Goal: Task Accomplishment & Management: Manage account settings

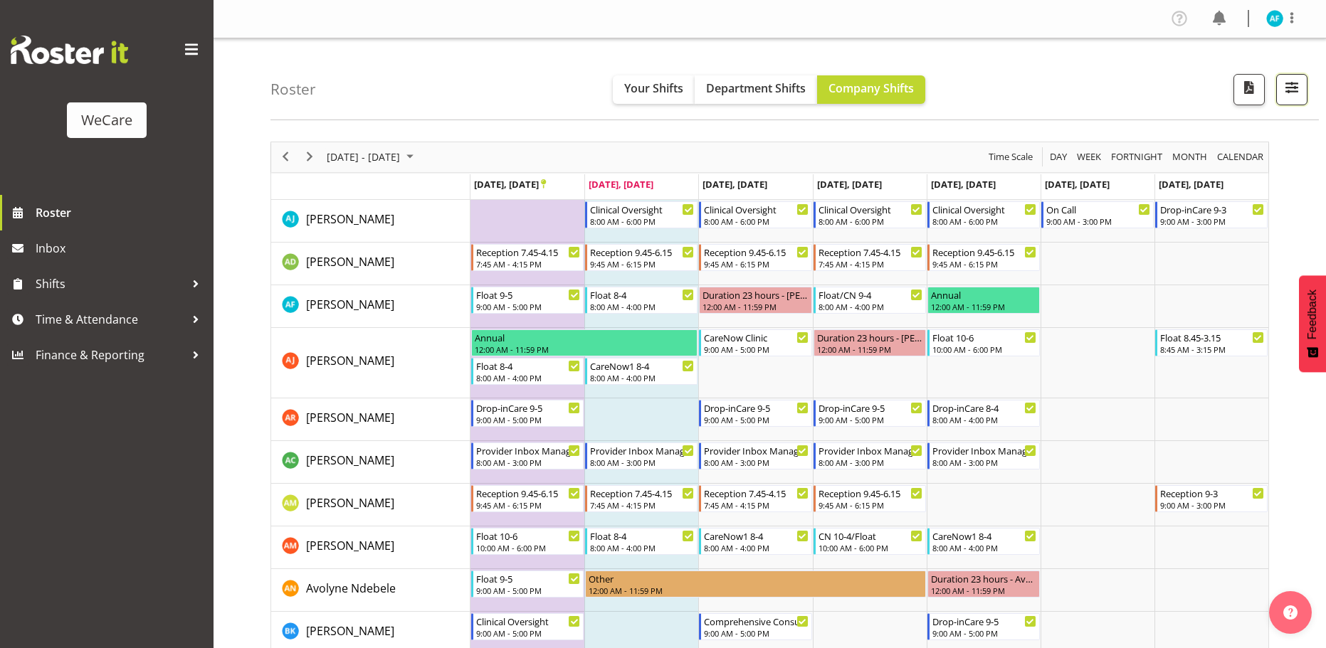
click at [1282, 90] on span "button" at bounding box center [1291, 87] width 19 height 19
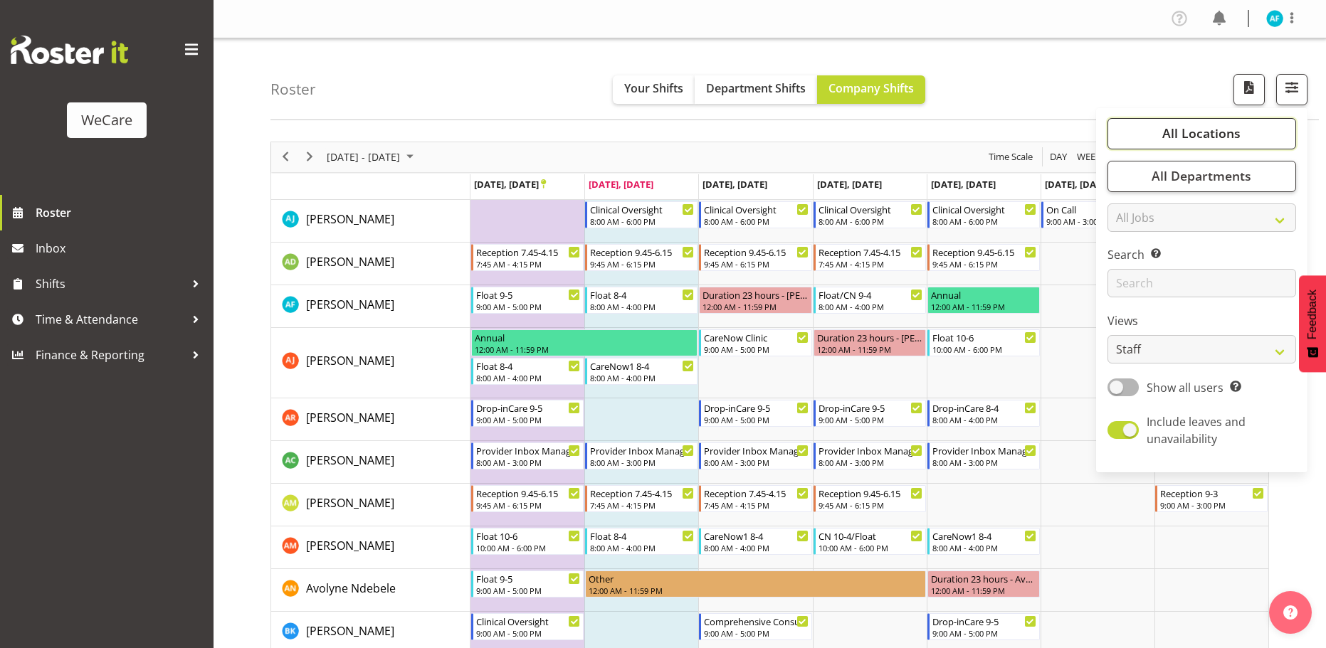
click at [1196, 138] on span "All Locations" at bounding box center [1201, 133] width 78 height 17
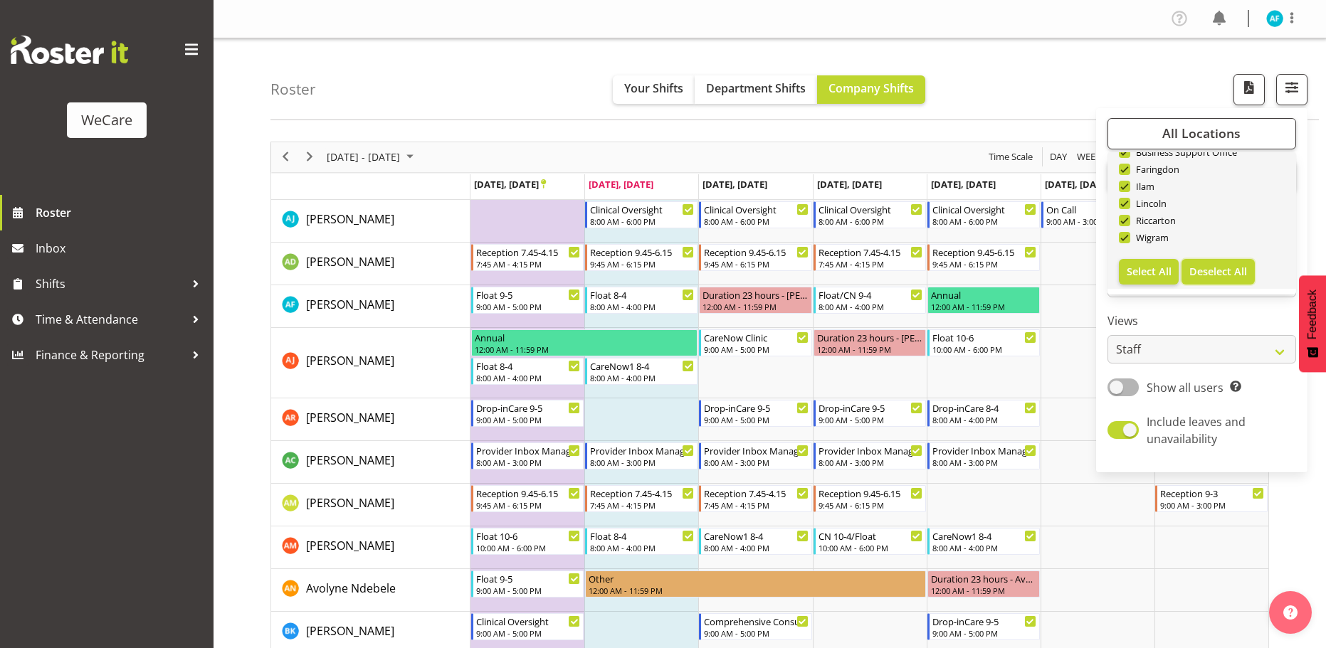
click at [1218, 270] on span "Deselect All" at bounding box center [1218, 272] width 58 height 14
checkbox input "false"
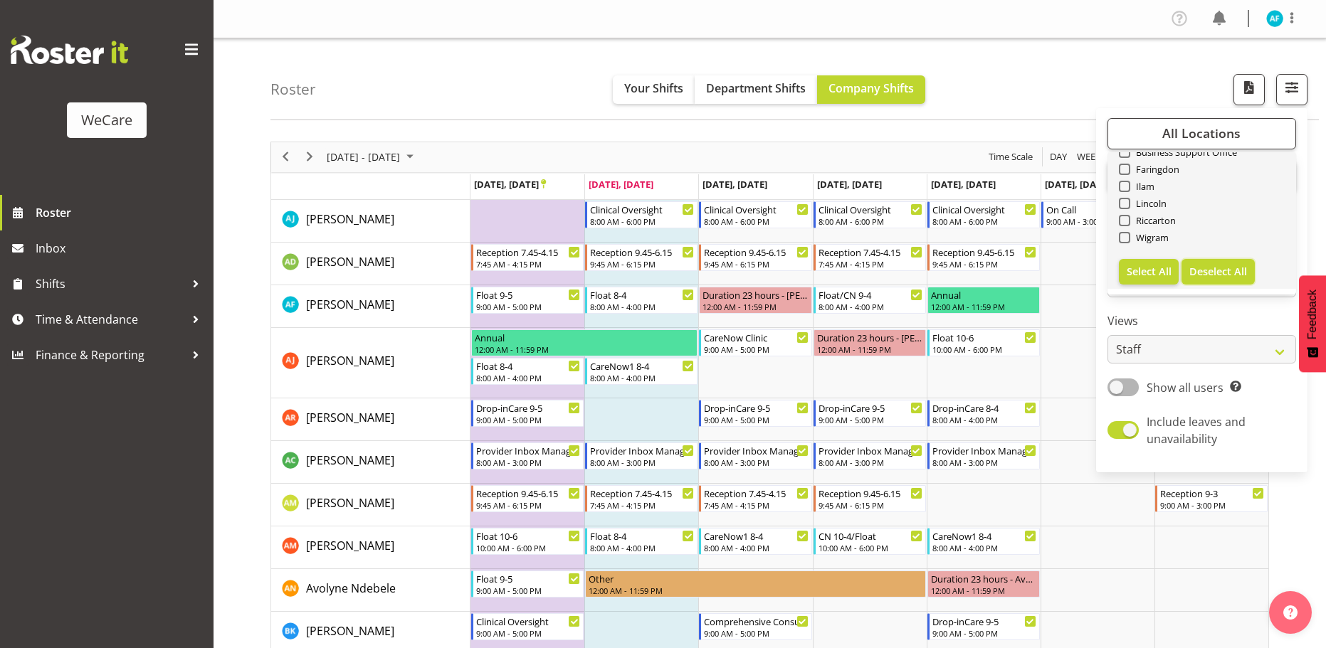
checkbox input "false"
click at [1119, 233] on link "Clear Business Support Office [GEOGRAPHIC_DATA] Ilam [GEOGRAPHIC_DATA] [GEOGRAP…" at bounding box center [1201, 198] width 189 height 182
click at [1126, 238] on span at bounding box center [1124, 237] width 11 height 11
click at [1126, 238] on input "Wigram" at bounding box center [1123, 237] width 9 height 9
checkbox input "true"
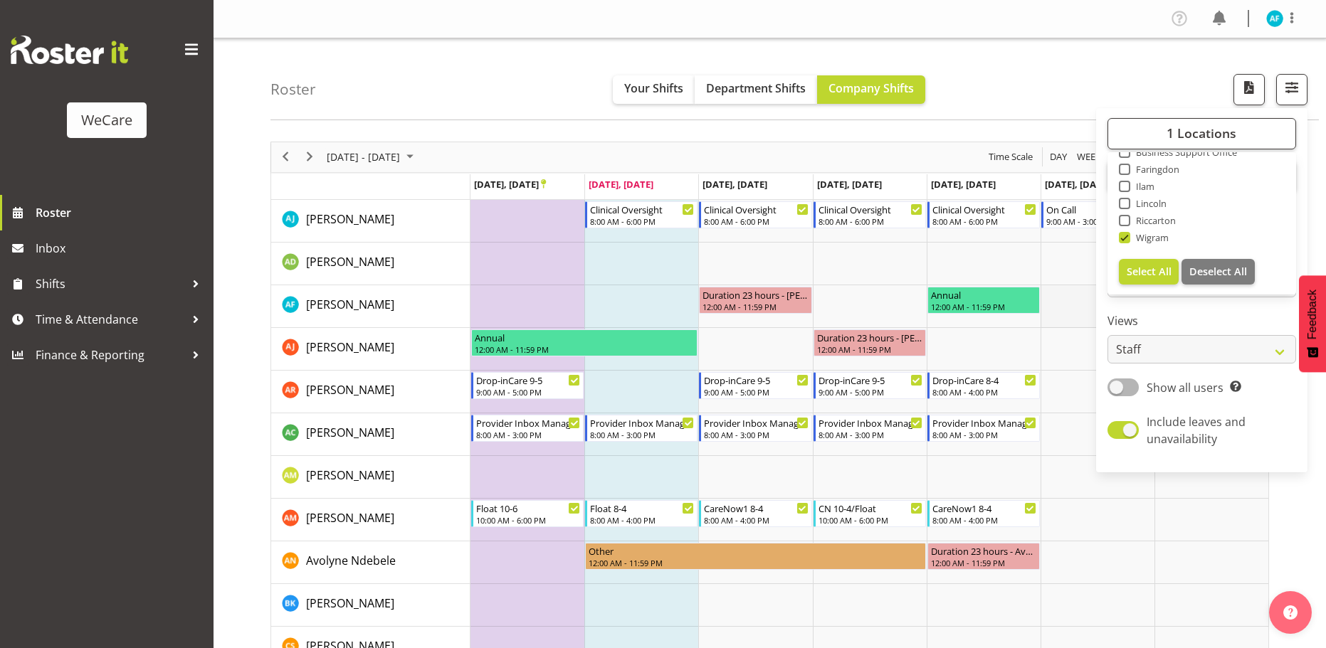
click at [1084, 322] on td "Timeline Week of September 23, 2025" at bounding box center [1097, 306] width 114 height 43
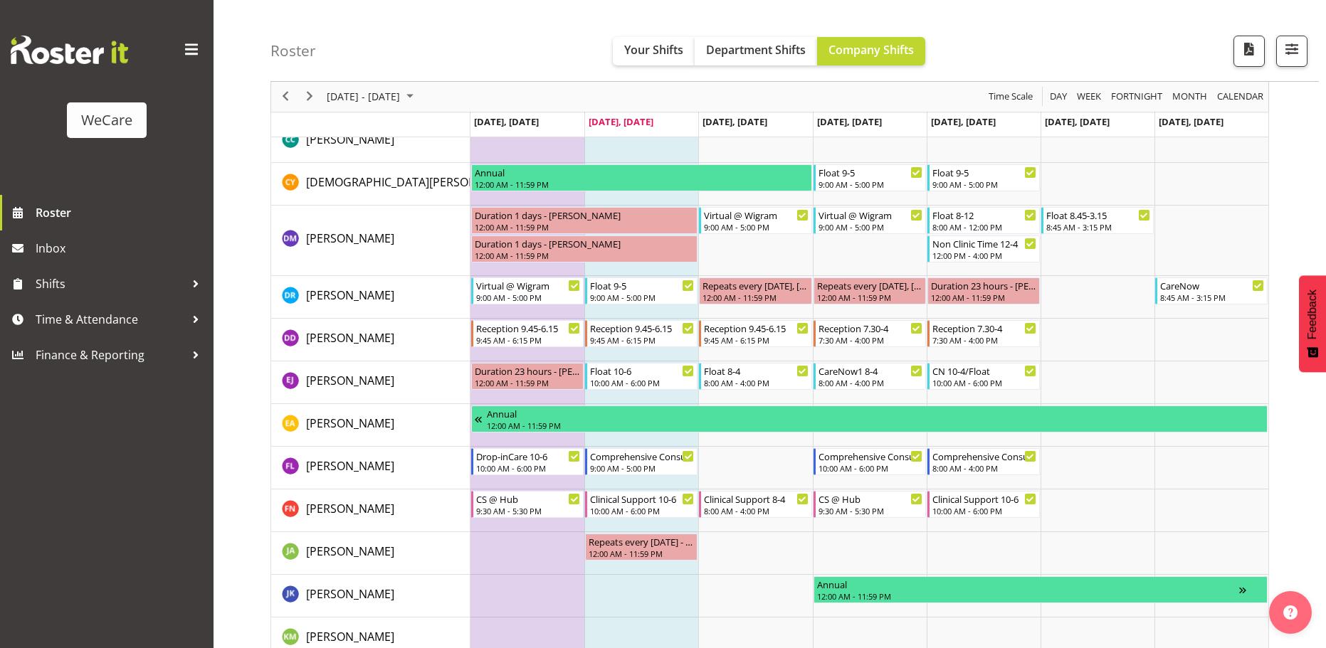
scroll to position [558, 0]
